Goal: Transaction & Acquisition: Purchase product/service

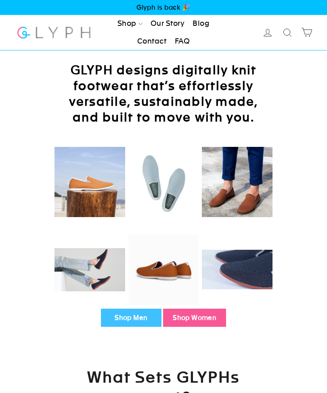
click at [188, 315] on link "Shop Women" at bounding box center [194, 317] width 63 height 19
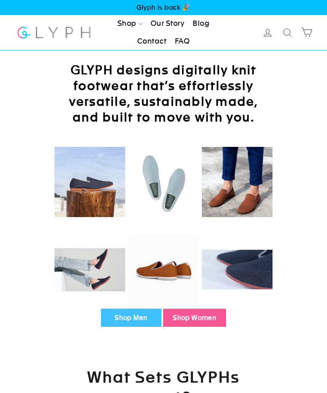
click at [191, 316] on link "Shop Women" at bounding box center [194, 317] width 63 height 19
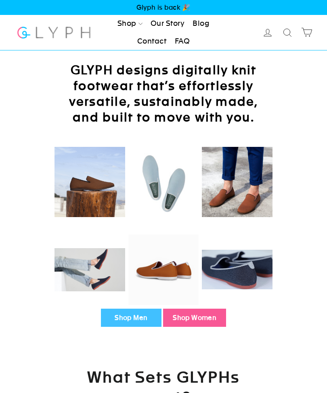
click at [197, 317] on link "Shop Women" at bounding box center [194, 317] width 63 height 19
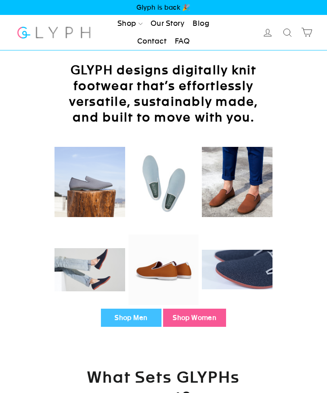
click at [165, 179] on img at bounding box center [163, 182] width 71 height 71
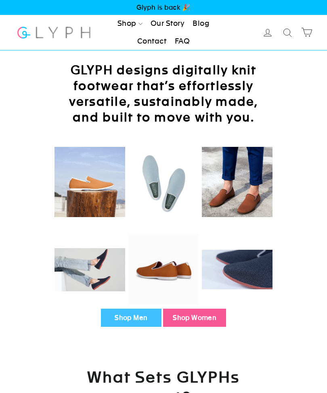
click at [158, 177] on img at bounding box center [163, 182] width 71 height 71
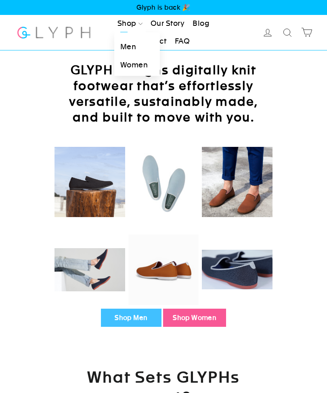
click at [128, 62] on link "Women" at bounding box center [137, 65] width 46 height 18
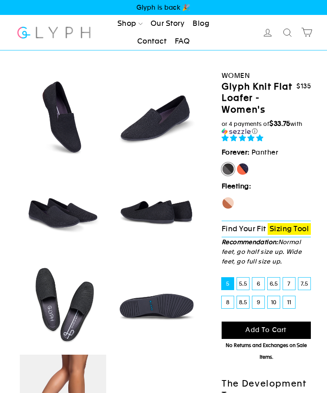
select select "highest-rating"
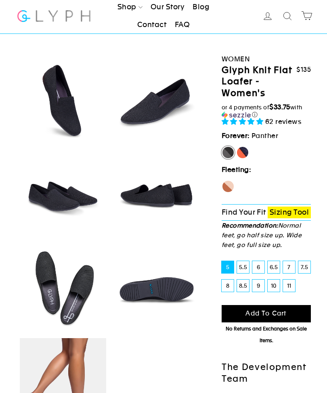
scroll to position [18, 0]
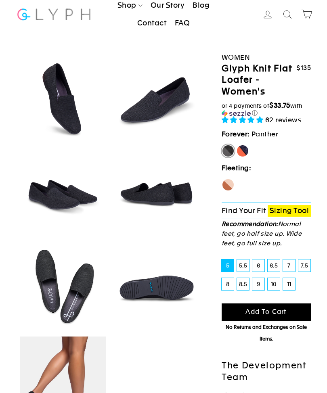
click at [225, 282] on label "8" at bounding box center [227, 284] width 12 height 12
click at [222, 278] on input "8" at bounding box center [221, 278] width 0 height 0
radio input "true"
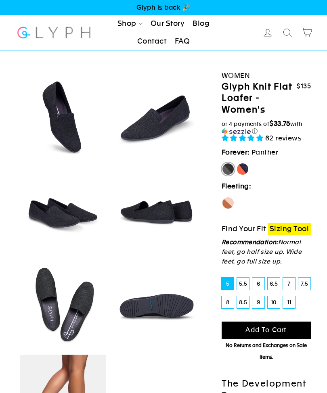
select select "highest-rating"
click at [248, 167] on label "[PERSON_NAME]" at bounding box center [242, 168] width 13 height 13
click at [236, 163] on input "[PERSON_NAME]" at bounding box center [236, 162] width 0 height 0
radio input "true"
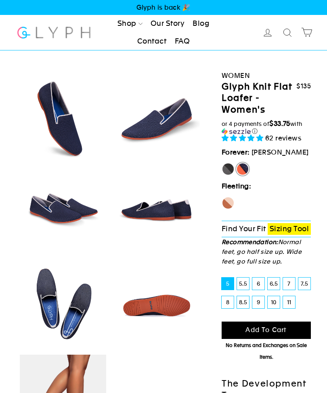
click at [241, 165] on label "[PERSON_NAME]" at bounding box center [242, 168] width 13 height 13
click at [236, 163] on input "[PERSON_NAME]" at bounding box center [236, 162] width 0 height 0
click at [224, 302] on label "8" at bounding box center [227, 302] width 12 height 12
click at [222, 296] on input "8" at bounding box center [221, 296] width 0 height 0
radio input "true"
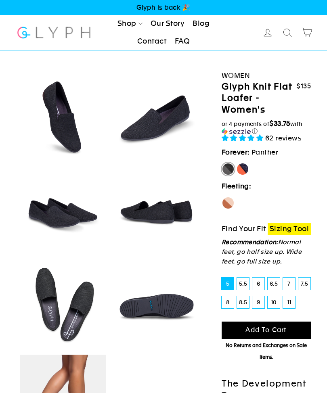
select select "highest-rating"
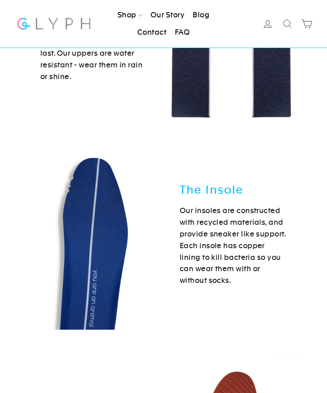
scroll to position [1593, 0]
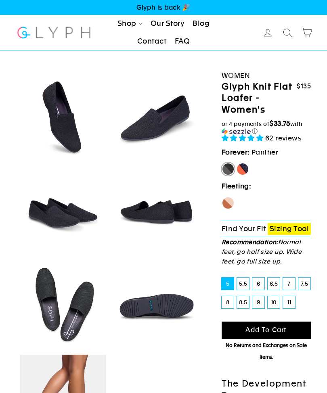
select select "highest-rating"
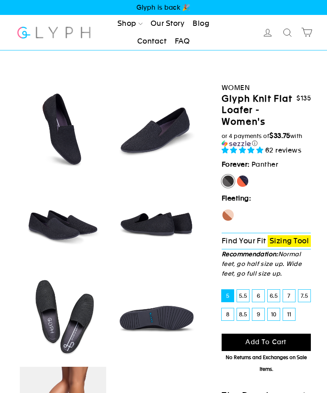
click at [227, 212] on label "Seahorse" at bounding box center [227, 214] width 13 height 13
click at [222, 209] on input "Seahorse" at bounding box center [221, 208] width 0 height 0
radio input "true"
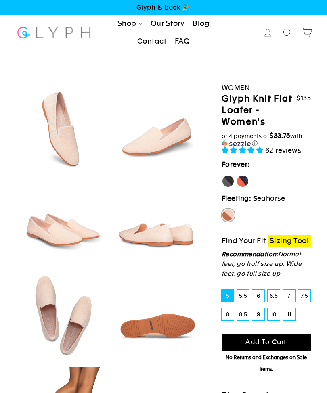
click at [227, 312] on label "8" at bounding box center [227, 314] width 12 height 12
click at [222, 308] on input "8" at bounding box center [221, 308] width 0 height 0
radio input "true"
